Goal: Task Accomplishment & Management: Manage account settings

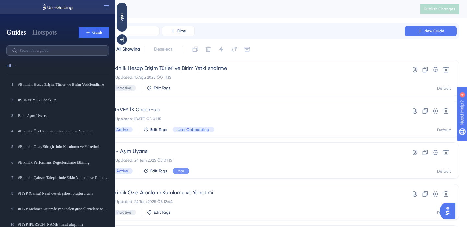
click at [448, 211] on img "Open AI Assistant Launcher" at bounding box center [447, 211] width 12 height 12
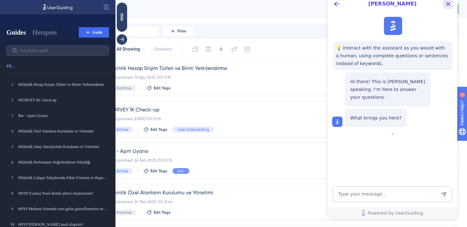
click at [448, 4] on icon "Close Button" at bounding box center [448, 4] width 4 height 4
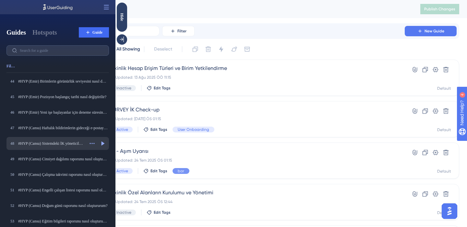
scroll to position [708, 0]
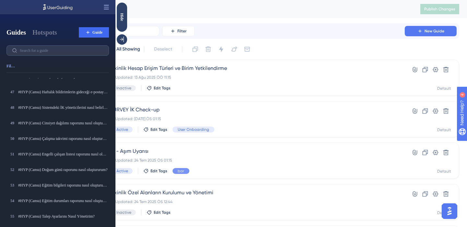
click at [104, 6] on icon at bounding box center [106, 7] width 6 height 6
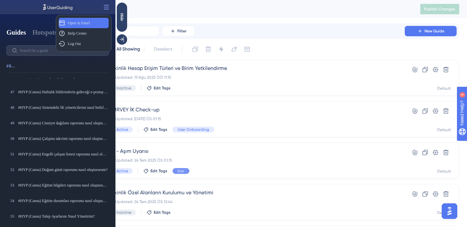
click at [95, 22] on div "Open in Panel Open in Panel" at bounding box center [84, 23] width 50 height 10
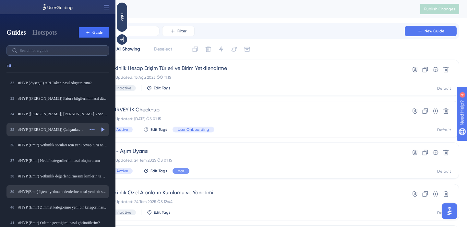
scroll to position [420, 0]
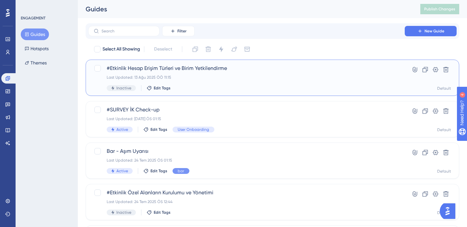
click at [210, 68] on span "#Etkinlik Hesap Erişim Türleri ve Birim Yetkilendirme" at bounding box center [246, 68] width 279 height 8
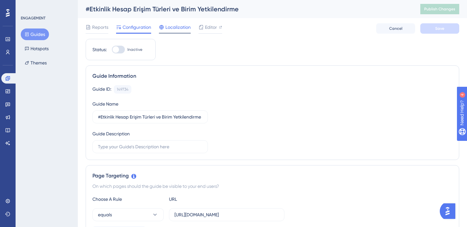
click at [180, 28] on span "Localization" at bounding box center [177, 27] width 25 height 8
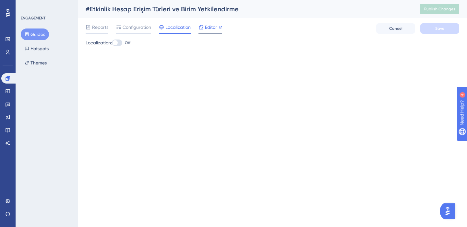
click at [212, 27] on span "Editor" at bounding box center [211, 27] width 12 height 8
click at [144, 28] on span "Configuration" at bounding box center [136, 27] width 29 height 8
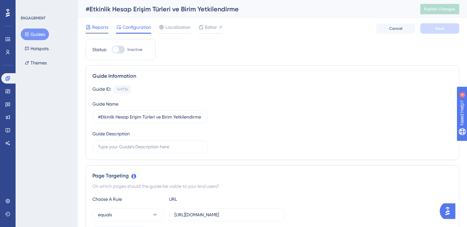
click at [103, 26] on span "Reports" at bounding box center [100, 27] width 16 height 8
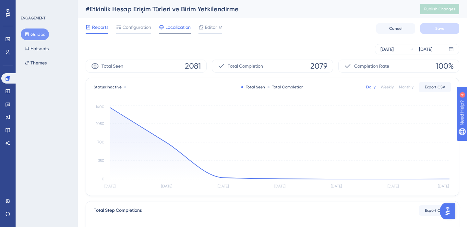
click at [174, 25] on span "Localization" at bounding box center [177, 27] width 25 height 8
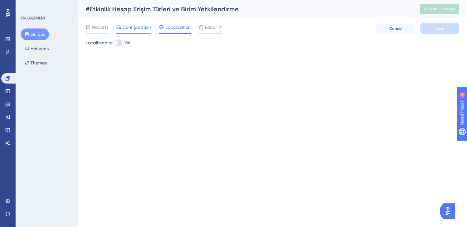
click at [139, 25] on span "Configuration" at bounding box center [136, 27] width 29 height 8
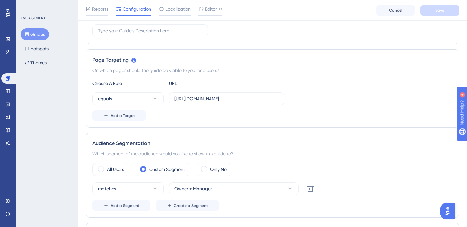
scroll to position [120, 0]
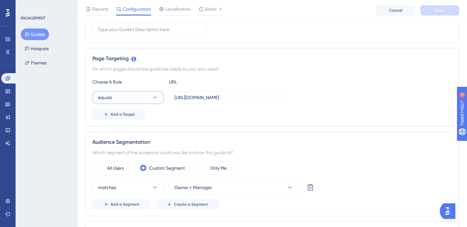
click at [153, 98] on icon at bounding box center [155, 97] width 6 height 6
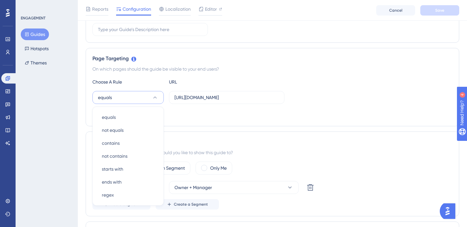
scroll to position [162, 0]
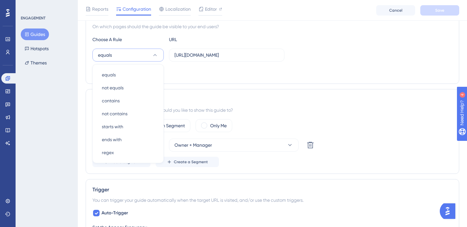
click at [233, 71] on div "Add a Target" at bounding box center [272, 72] width 360 height 10
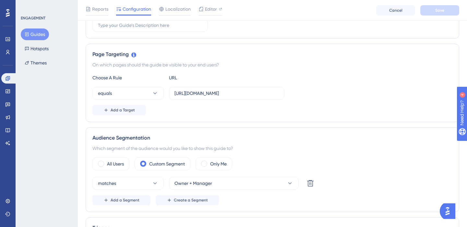
scroll to position [55, 0]
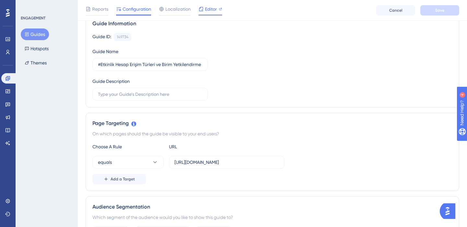
click at [210, 9] on span "Editor" at bounding box center [211, 9] width 12 height 8
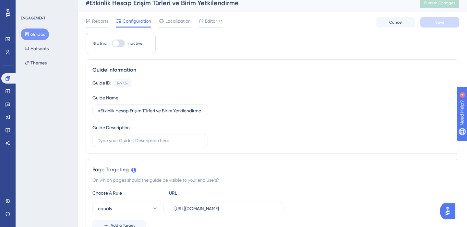
scroll to position [0, 0]
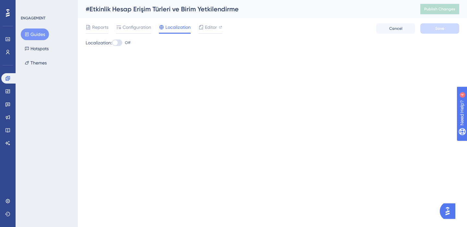
click at [36, 32] on button "Guides" at bounding box center [35, 35] width 28 height 12
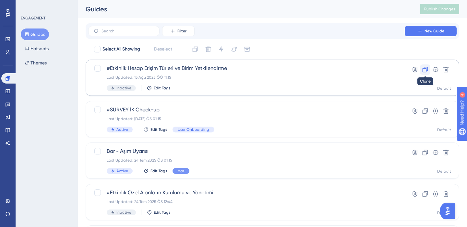
click at [424, 70] on icon at bounding box center [425, 69] width 6 height 6
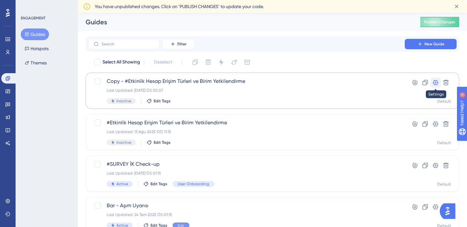
click at [437, 83] on icon at bounding box center [436, 82] width 6 height 5
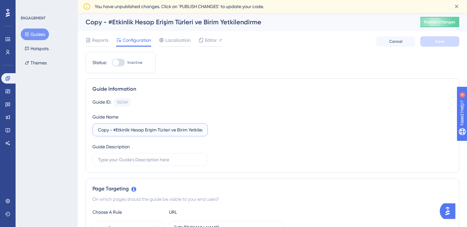
drag, startPoint x: 114, startPoint y: 130, endPoint x: 84, endPoint y: 131, distance: 29.9
drag, startPoint x: 202, startPoint y: 131, endPoint x: 120, endPoint y: 130, distance: 82.0
click at [120, 130] on label "#Etkinlik Hesap Erişim Türleri ve Birim Yetkilendirme" at bounding box center [149, 129] width 115 height 13
click at [120, 130] on input "#Etkinlik Hesap Erişim Türleri ve Birim Yetkilendirme" at bounding box center [150, 129] width 104 height 7
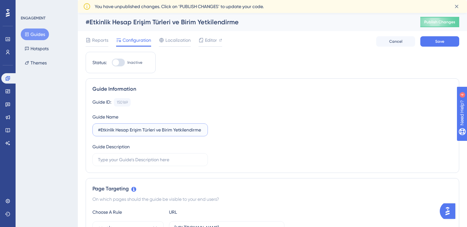
click at [120, 130] on input "#Etkinlik Hesap Erişim Türleri ve Birim Yetkilendirme" at bounding box center [150, 129] width 104 height 7
drag, startPoint x: 116, startPoint y: 130, endPoint x: 218, endPoint y: 133, distance: 101.8
click at [218, 133] on div "Guide ID: 150169 Copy Guide Name #Etkinlik Hesap Erişim Türleri ve Birim Yetkil…" at bounding box center [272, 132] width 360 height 68
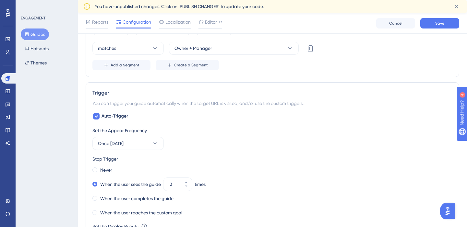
scroll to position [276, 0]
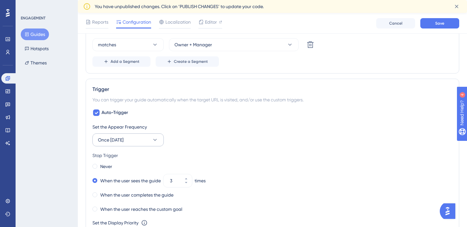
type input "#Etkinlik İş Akış Yöneticisi"
click at [128, 142] on button "Once [DATE]" at bounding box center [127, 140] width 71 height 13
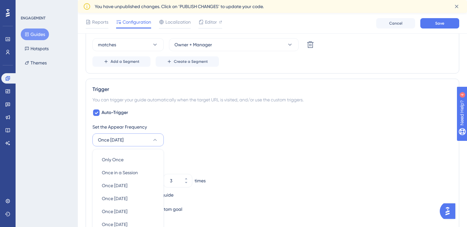
scroll to position [360, 0]
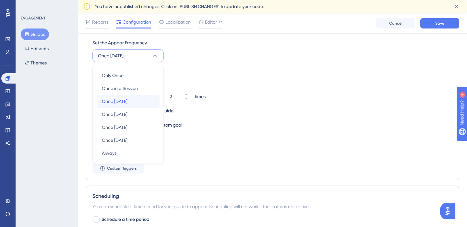
click at [132, 99] on div "Once in 1 day Once in 1 day" at bounding box center [128, 101] width 52 height 13
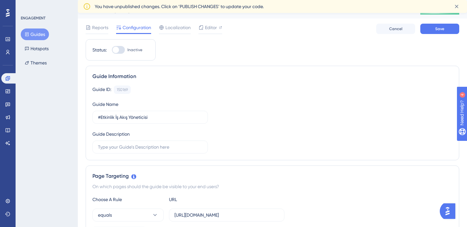
scroll to position [0, 0]
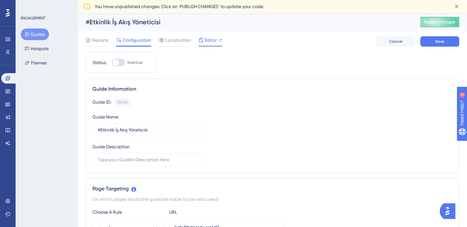
click at [205, 39] on span "Editor" at bounding box center [211, 40] width 12 height 8
click at [207, 40] on span "Editor" at bounding box center [211, 40] width 12 height 8
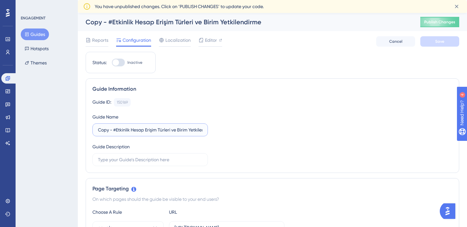
click at [146, 130] on input "Copy - #Etkinlik Hesap Erişim Türleri ve Birim Yetkilendirme" at bounding box center [150, 129] width 104 height 7
drag, startPoint x: 203, startPoint y: 131, endPoint x: 134, endPoint y: 128, distance: 68.7
click at [134, 128] on label "Copy - #Etkinlik Hesap Erişim Türleri ve Birim Yetkilendirme" at bounding box center [149, 129] width 115 height 13
click at [134, 128] on input "Copy - #Etkinlik Hesap Erişim Türleri ve Birim Yetkilendirme" at bounding box center [150, 129] width 104 height 7
click at [113, 130] on input "Copy - #Etkinlik Hesap Erişim Türleri ve Birim Yetkilendirme" at bounding box center [150, 129] width 104 height 7
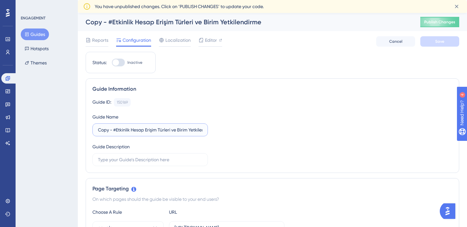
drag, startPoint x: 113, startPoint y: 130, endPoint x: 73, endPoint y: 129, distance: 40.5
drag, startPoint x: 113, startPoint y: 131, endPoint x: 75, endPoint y: 130, distance: 38.3
drag, startPoint x: 204, startPoint y: 128, endPoint x: 117, endPoint y: 129, distance: 87.5
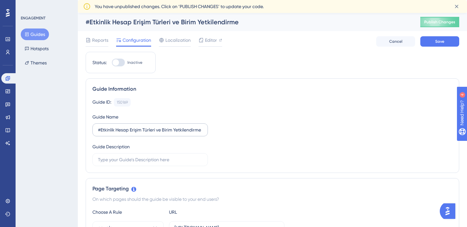
click at [117, 129] on label "#Etkinlik Hesap Erişim Türleri ve Birim Yetkilendirme" at bounding box center [149, 129] width 115 height 13
click at [117, 129] on input "#Etkinlik Hesap Erişim Türleri ve Birim Yetkilendirme" at bounding box center [150, 129] width 104 height 7
drag, startPoint x: 116, startPoint y: 129, endPoint x: 210, endPoint y: 131, distance: 94.3
click at [210, 131] on div "Guide ID: 150169 Copy Guide Name #Etkinlik Hesap Erişim Türleri ve Birim Yetkil…" at bounding box center [272, 132] width 360 height 68
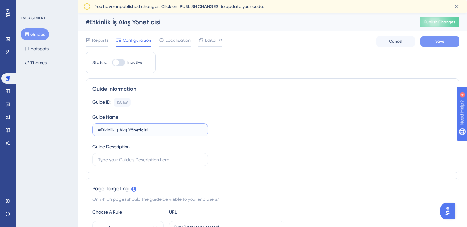
type input "#Etkinlik İş Akış Yöneticisi"
click at [435, 41] on span "Save" at bounding box center [439, 41] width 9 height 5
